Goal: Task Accomplishment & Management: Use online tool/utility

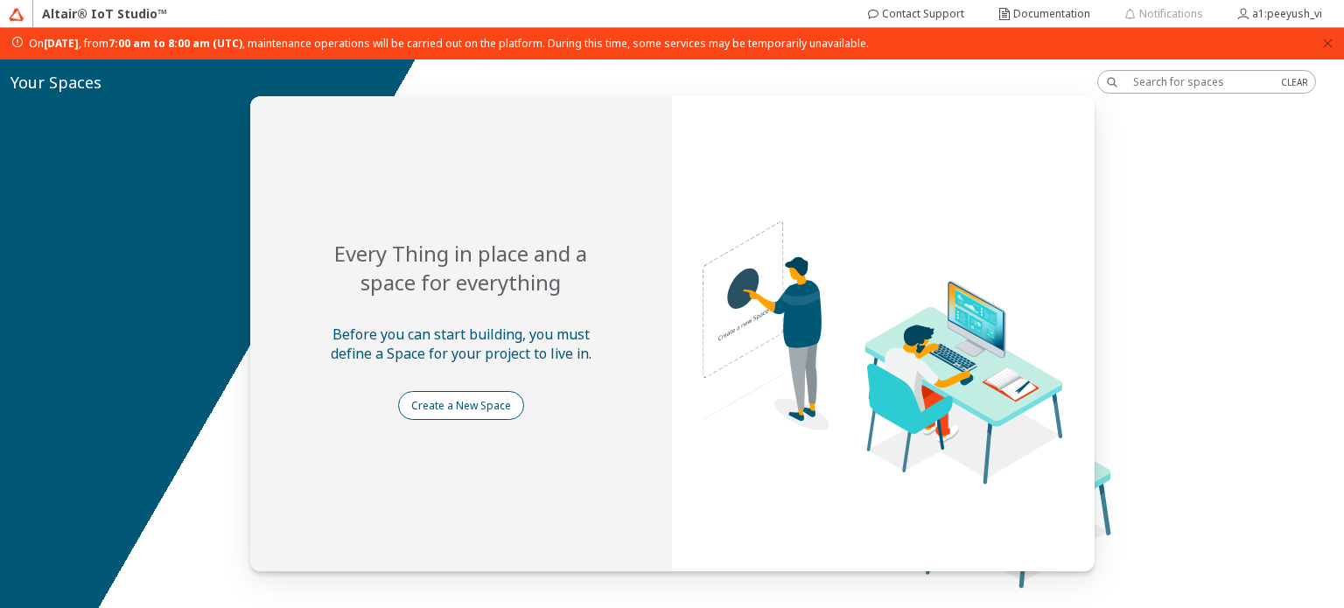
click at [0, 0] on slot "Create a New Space" at bounding box center [0, 0] width 0 height 0
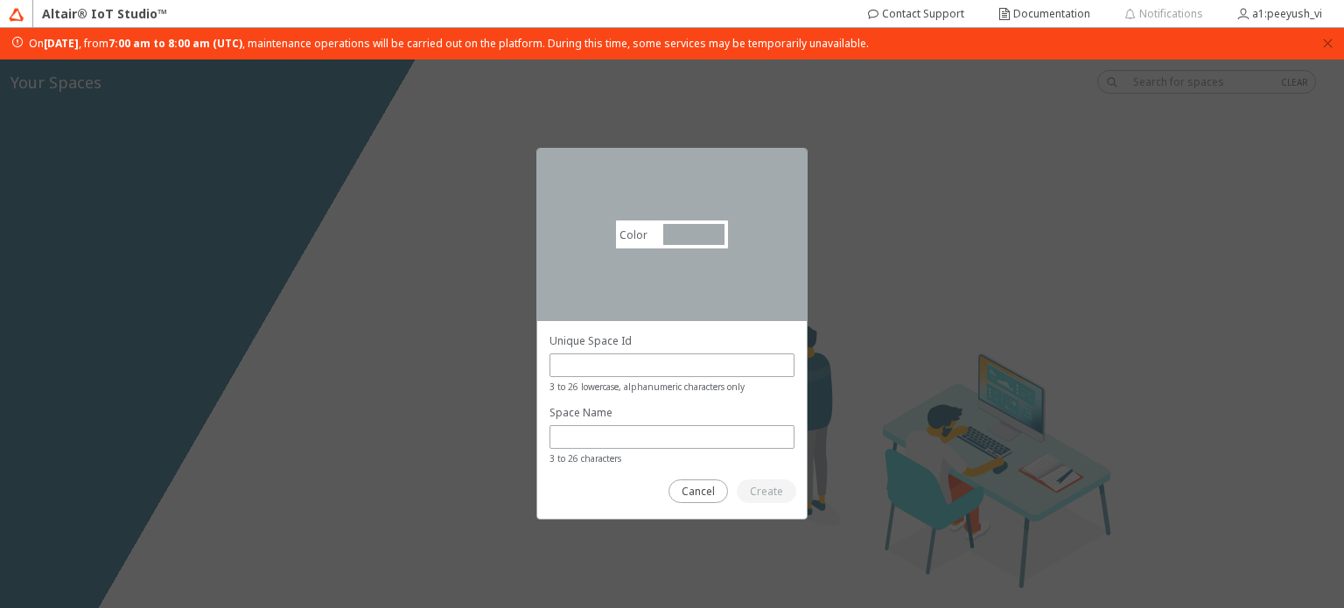
click at [841, 363] on div "Color #a2aaad #A2AAAD Select your Space Id carefully A Space Id is not editable…" at bounding box center [672, 333] width 1344 height 548
click at [0, 0] on slot "Cancel" at bounding box center [0, 0] width 0 height 0
